Goal: Transaction & Acquisition: Purchase product/service

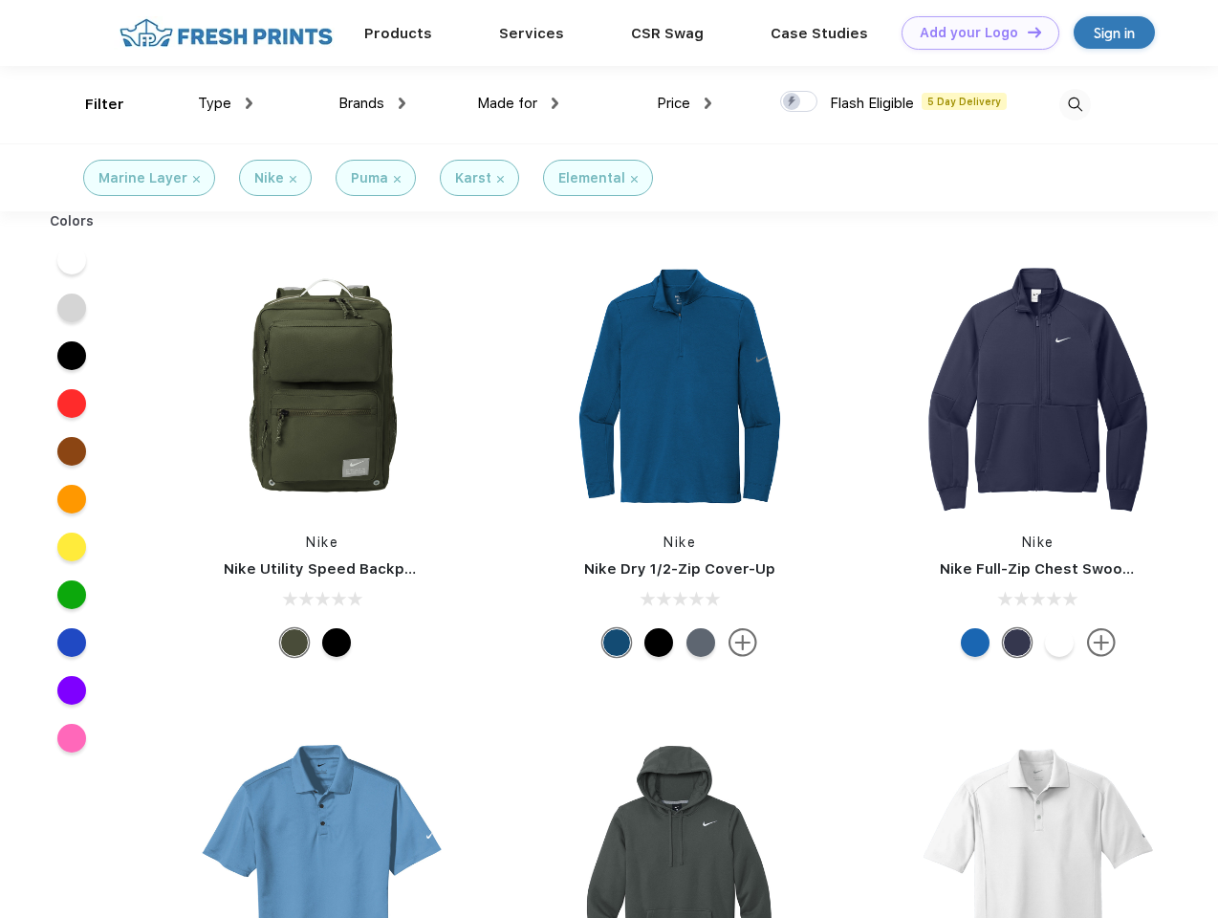
scroll to position [1, 0]
click at [973, 33] on link "Add your Logo Design Tool" at bounding box center [981, 32] width 158 height 33
click at [0, 0] on div "Design Tool" at bounding box center [0, 0] width 0 height 0
click at [1026, 32] on link "Add your Logo Design Tool" at bounding box center [981, 32] width 158 height 33
click at [92, 104] on div "Filter" at bounding box center [104, 105] width 39 height 22
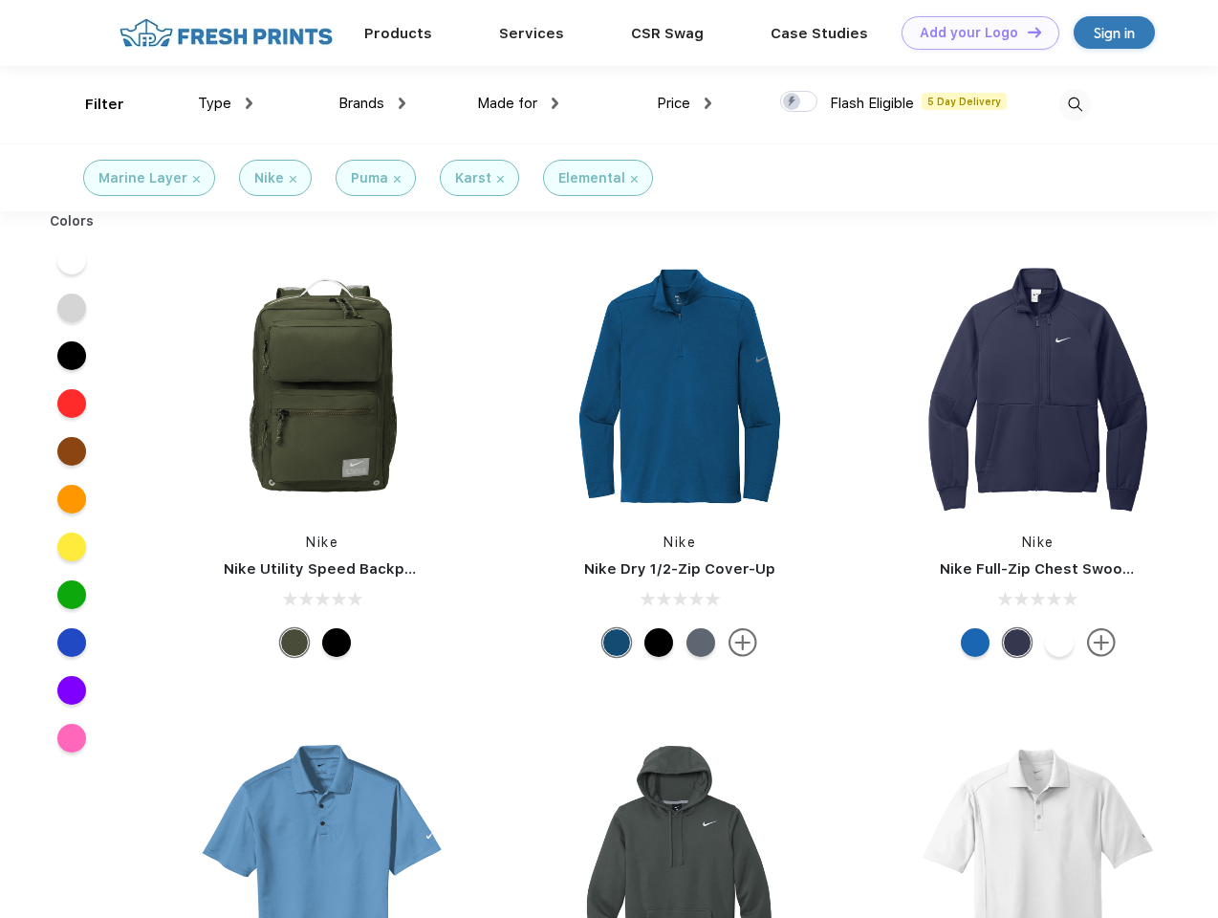
click at [226, 103] on span "Type" at bounding box center [214, 103] width 33 height 17
click at [372, 103] on span "Brands" at bounding box center [361, 103] width 46 height 17
click at [518, 103] on span "Made for" at bounding box center [507, 103] width 60 height 17
click at [685, 103] on span "Price" at bounding box center [673, 103] width 33 height 17
click at [799, 102] on div at bounding box center [798, 101] width 37 height 21
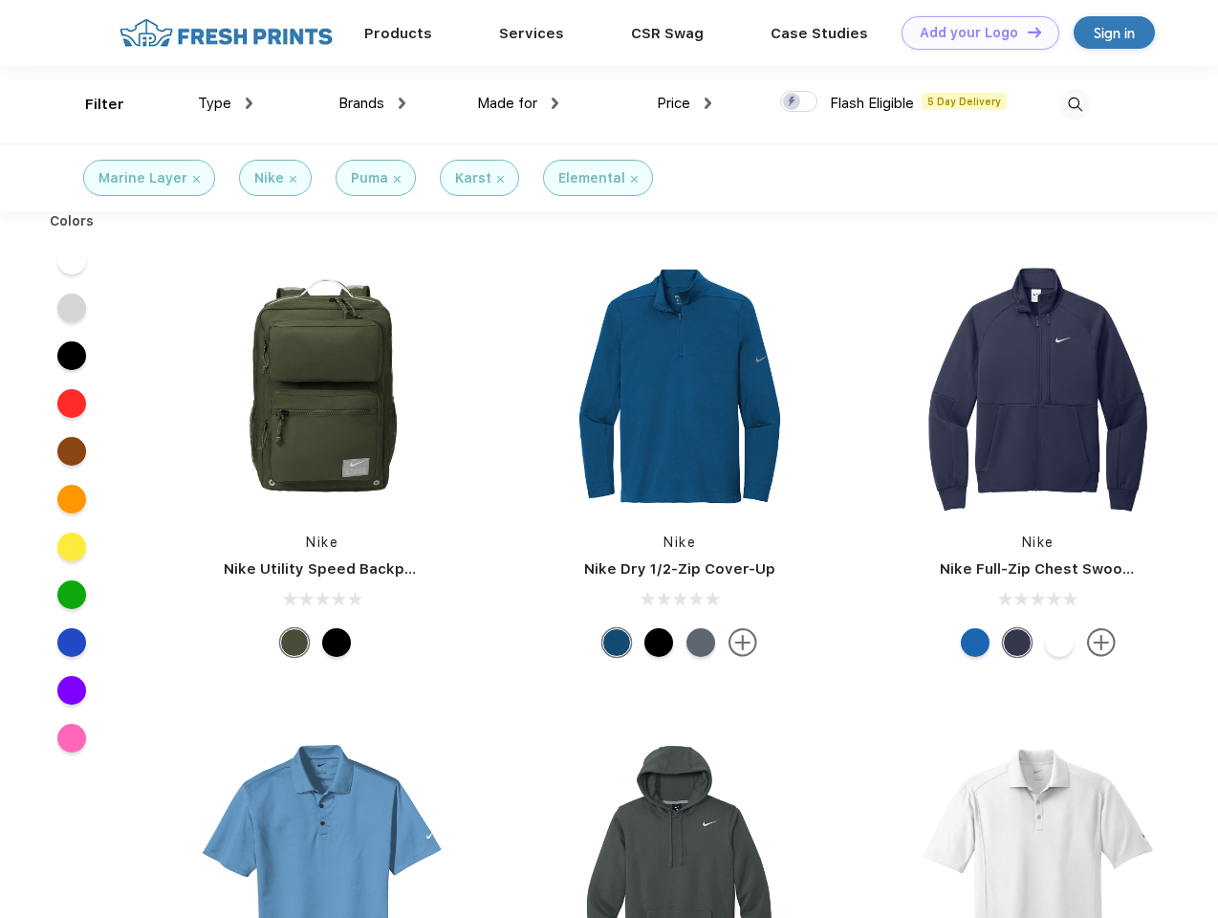
click at [793, 102] on input "checkbox" at bounding box center [786, 96] width 12 height 12
click at [1075, 104] on img at bounding box center [1075, 105] width 32 height 32
